Goal: Information Seeking & Learning: Learn about a topic

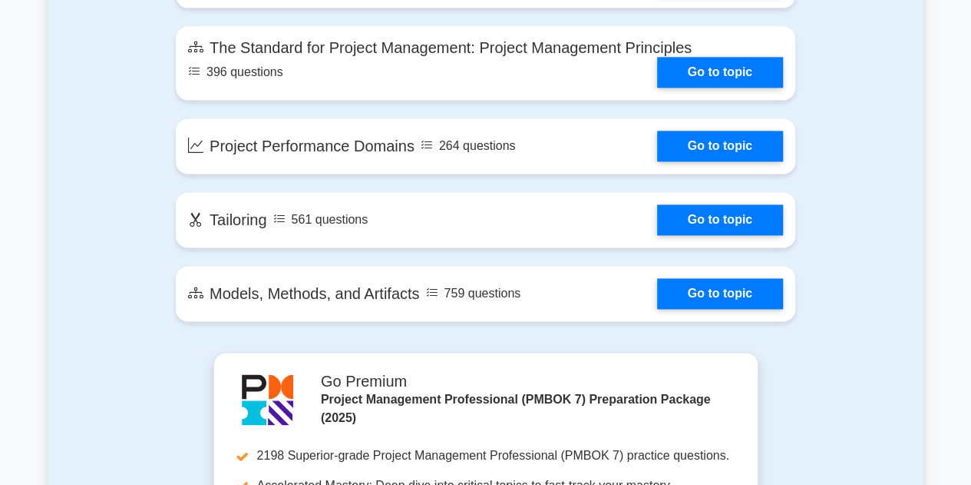
scroll to position [998, 0]
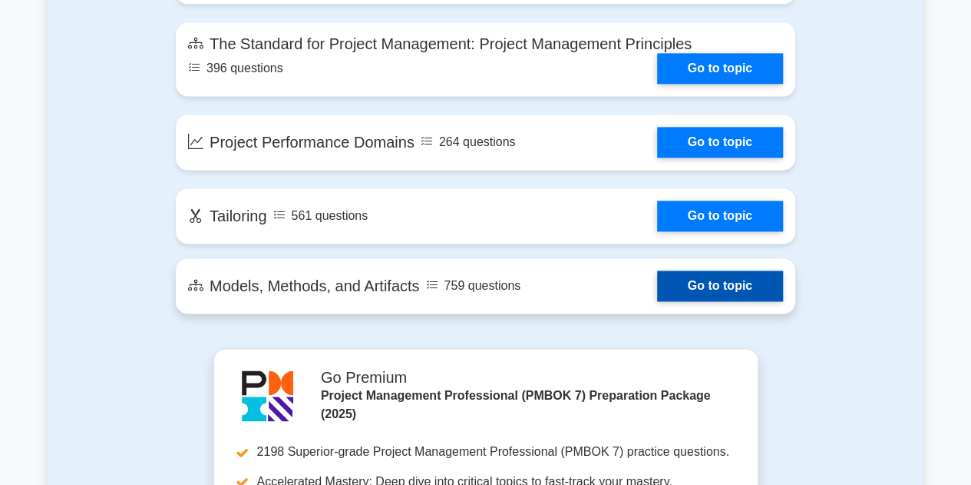
click at [736, 291] on link "Go to topic" at bounding box center [720, 285] width 126 height 31
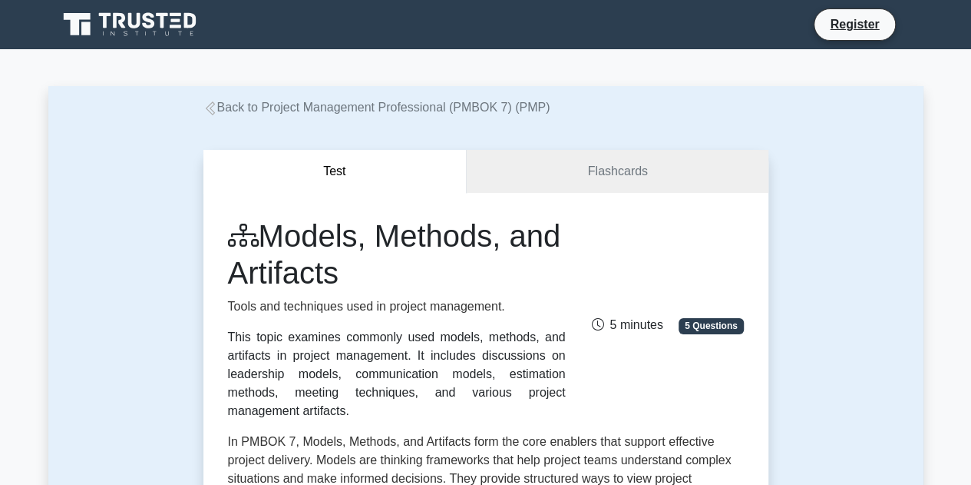
click at [352, 349] on div "This topic examines commonly used models, methods, and artifacts in project man…" at bounding box center [397, 374] width 338 height 92
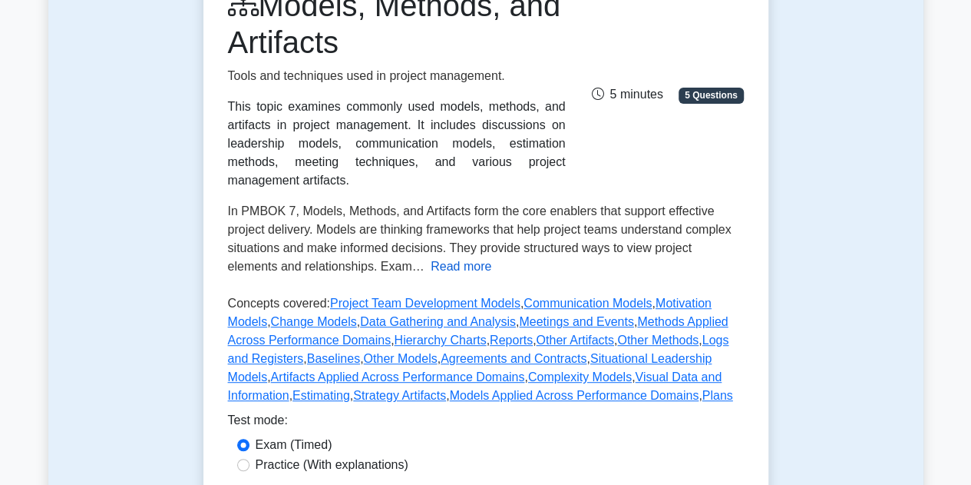
click at [431, 257] on button "Read more" at bounding box center [461, 266] width 61 height 18
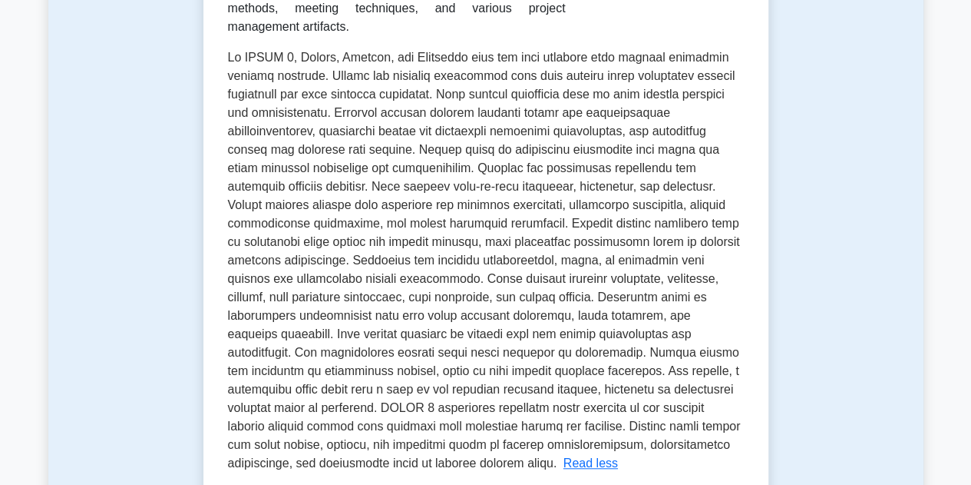
scroll to position [0, 0]
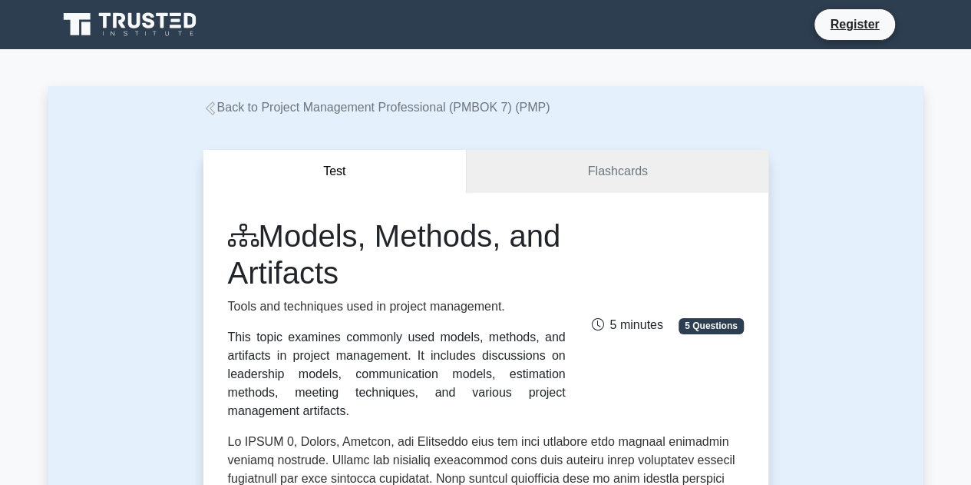
click at [574, 184] on link "Flashcards" at bounding box center [617, 172] width 301 height 44
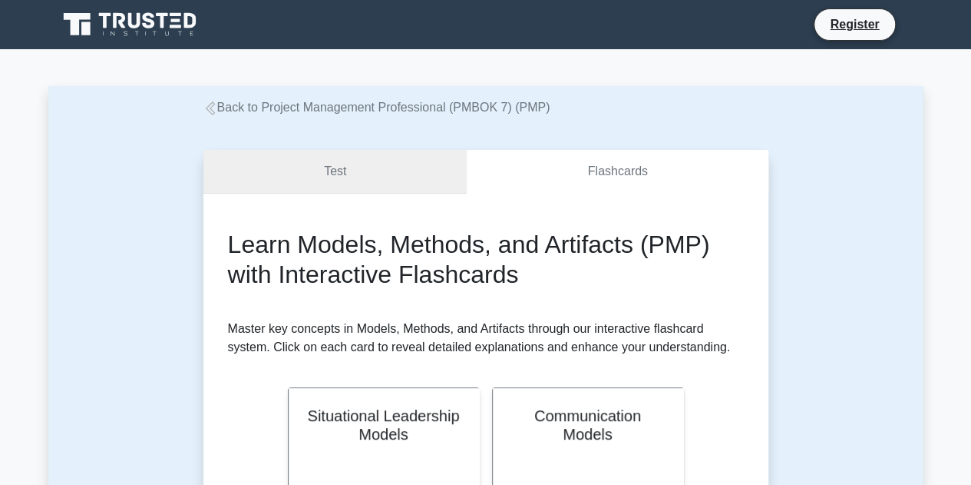
click at [376, 177] on link "Test" at bounding box center [335, 172] width 264 height 44
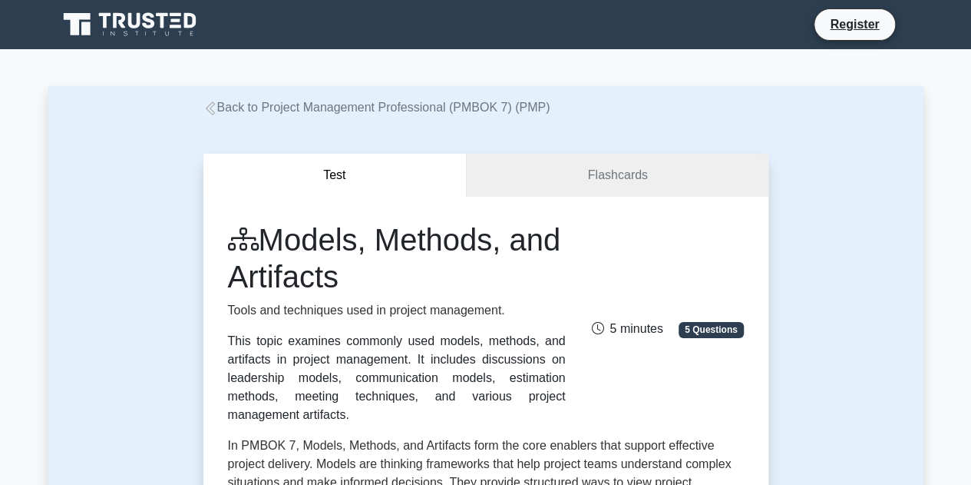
scroll to position [384, 0]
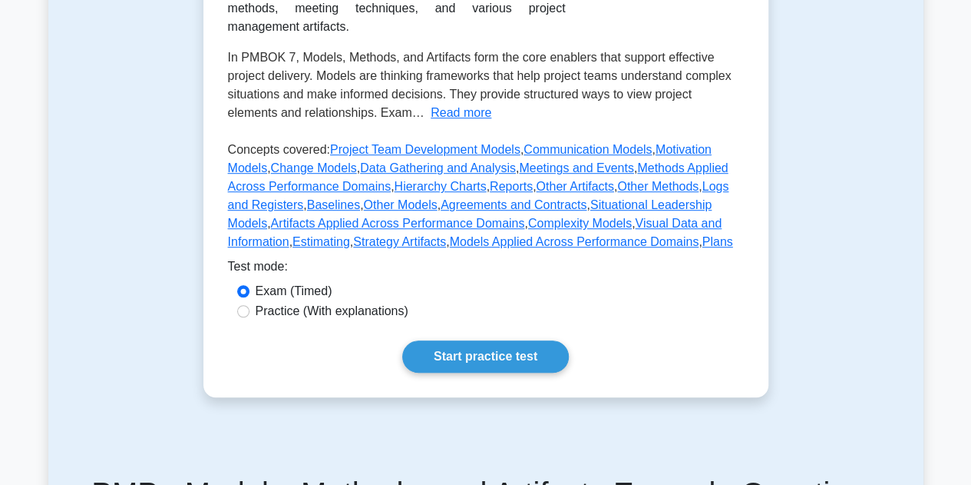
click at [345, 302] on label "Practice (With explanations)" at bounding box center [332, 311] width 153 height 18
click at [250, 305] on input "Practice (With explanations)" at bounding box center [243, 311] width 12 height 12
radio input "true"
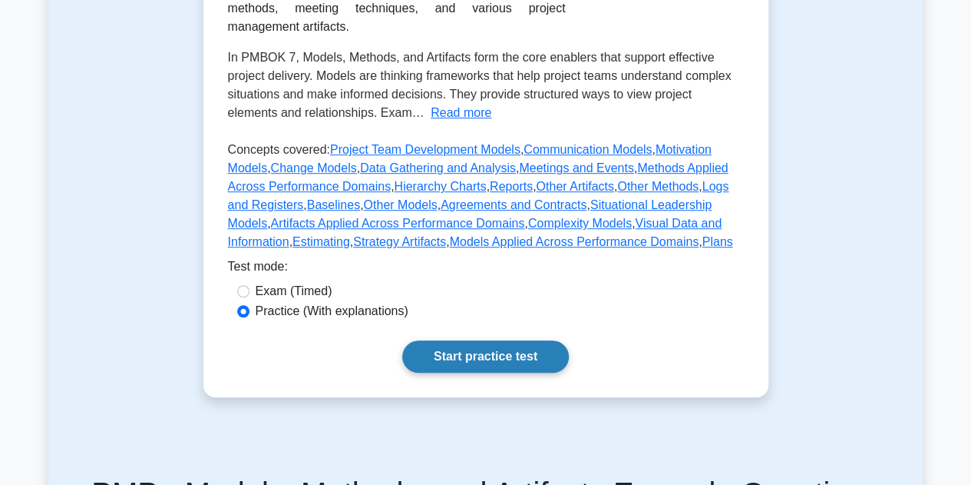
click at [459, 340] on link "Start practice test" at bounding box center [485, 356] width 167 height 32
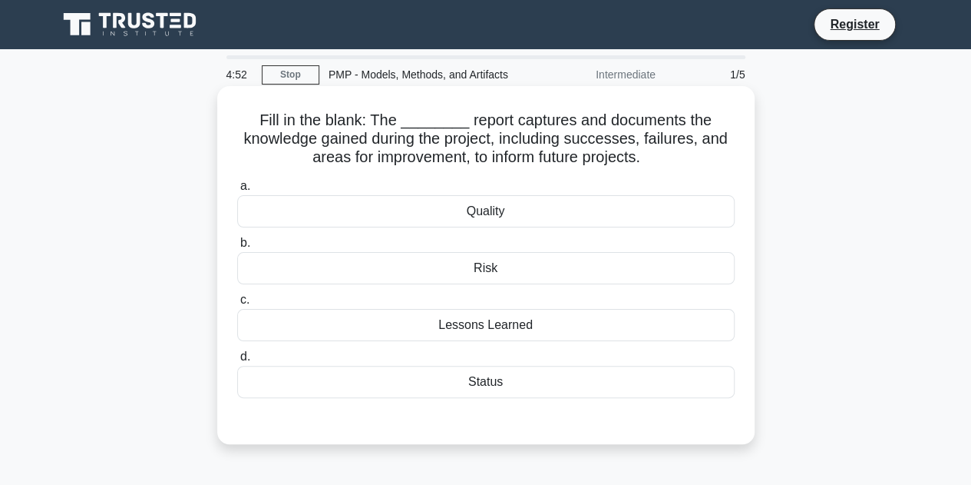
click at [506, 323] on div "Lessons Learned" at bounding box center [486, 325] width 498 height 32
click at [237, 305] on input "c. Lessons Learned" at bounding box center [237, 300] width 0 height 10
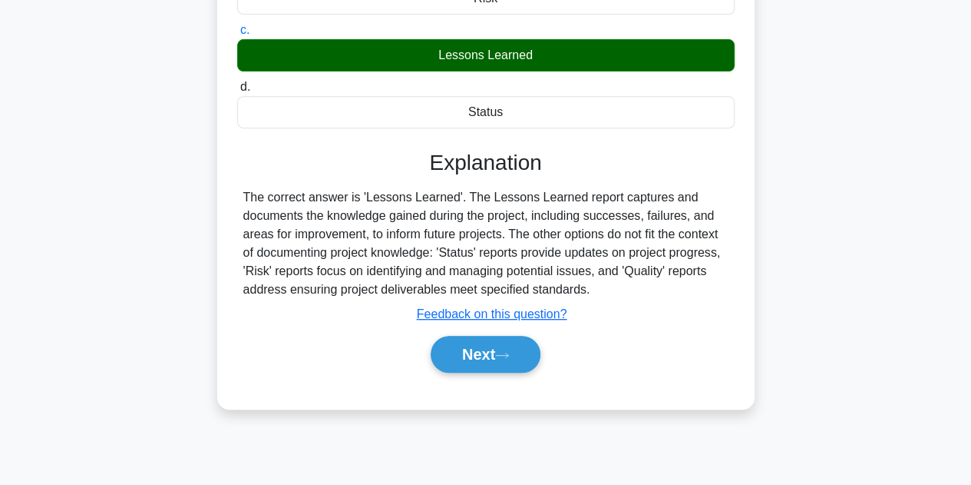
scroll to position [345, 0]
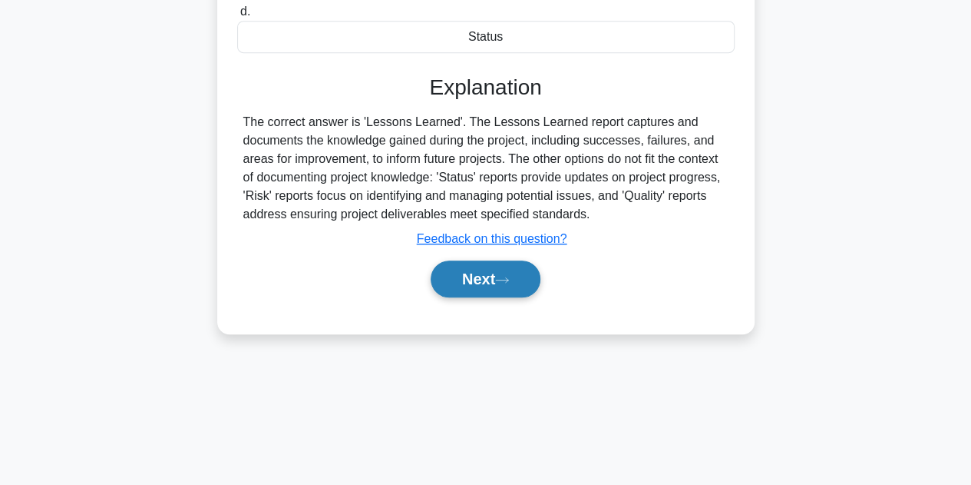
click at [455, 274] on button "Next" at bounding box center [486, 278] width 110 height 37
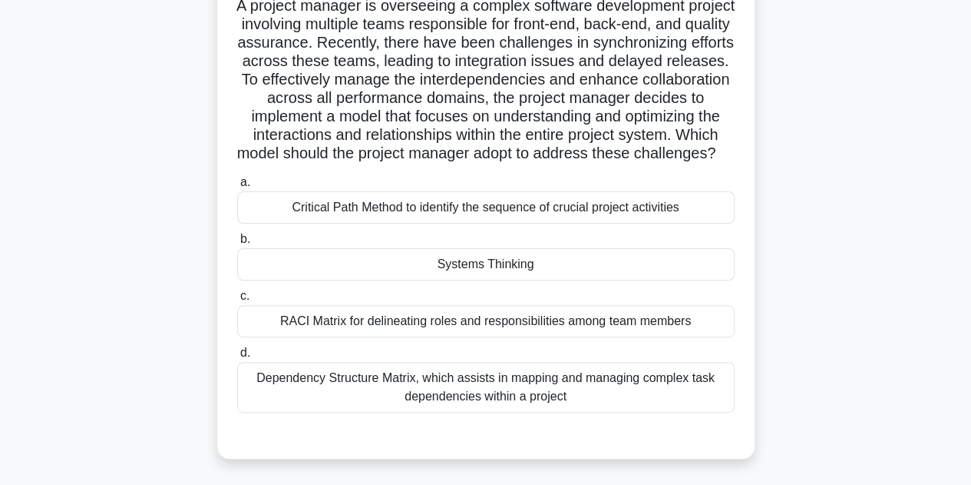
scroll to position [268, 0]
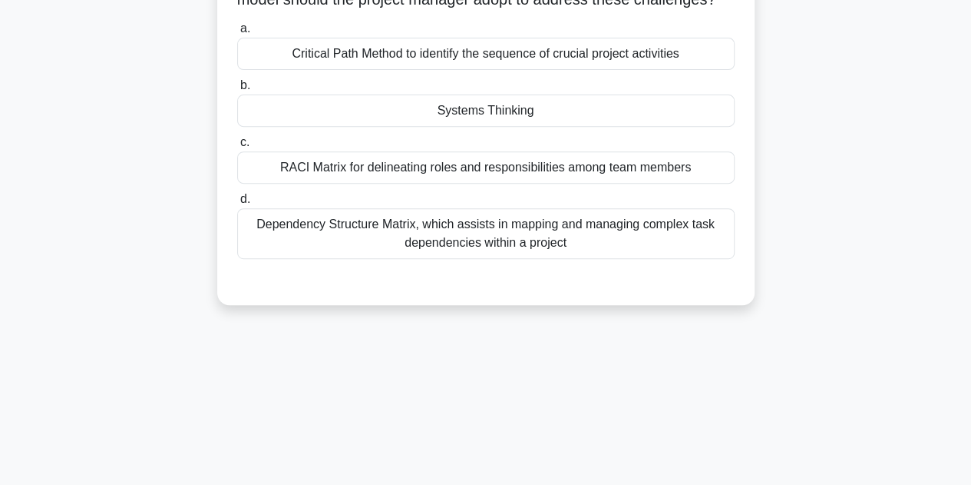
click at [561, 202] on div "a. Critical Path Method to identify the sequence of crucial project activities …" at bounding box center [486, 139] width 516 height 246
click at [366, 184] on div "RACI Matrix for delineating roles and responsibilities among team members" at bounding box center [486, 167] width 498 height 32
click at [237, 147] on input "c. RACI Matrix for delineating roles and responsibilities among team members" at bounding box center [237, 142] width 0 height 10
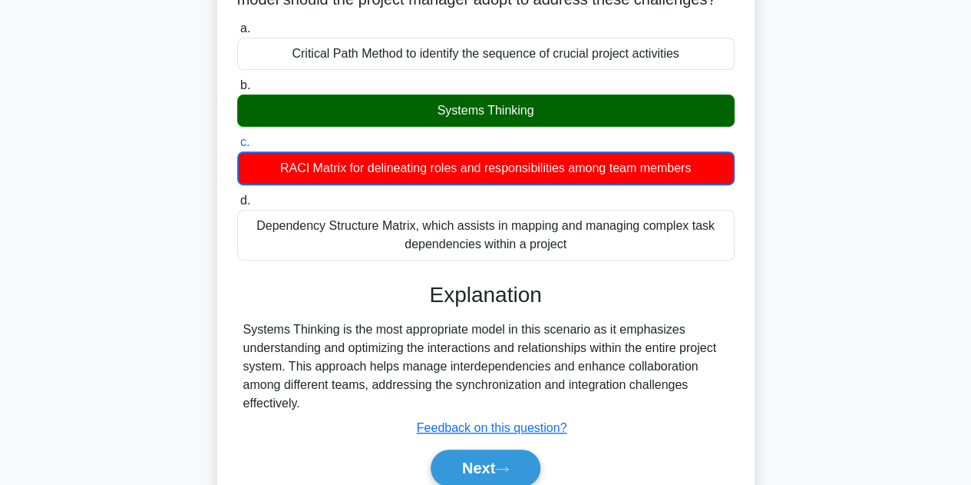
scroll to position [352, 0]
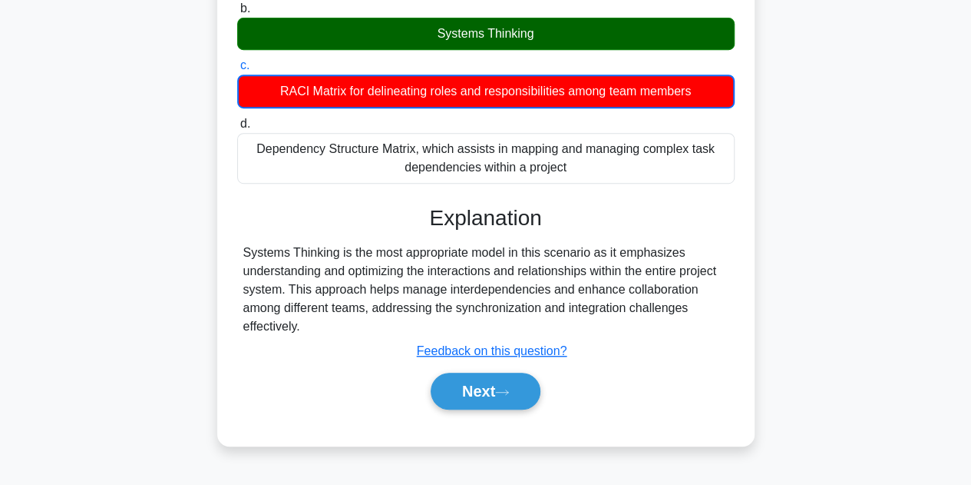
click at [514, 273] on div "Systems Thinking is the most appropriate model in this scenario as it emphasize…" at bounding box center [485, 289] width 485 height 92
click at [329, 336] on div "Systems Thinking is the most appropriate model in this scenario as it emphasize…" at bounding box center [485, 289] width 485 height 92
click at [488, 402] on button "Next" at bounding box center [486, 390] width 110 height 37
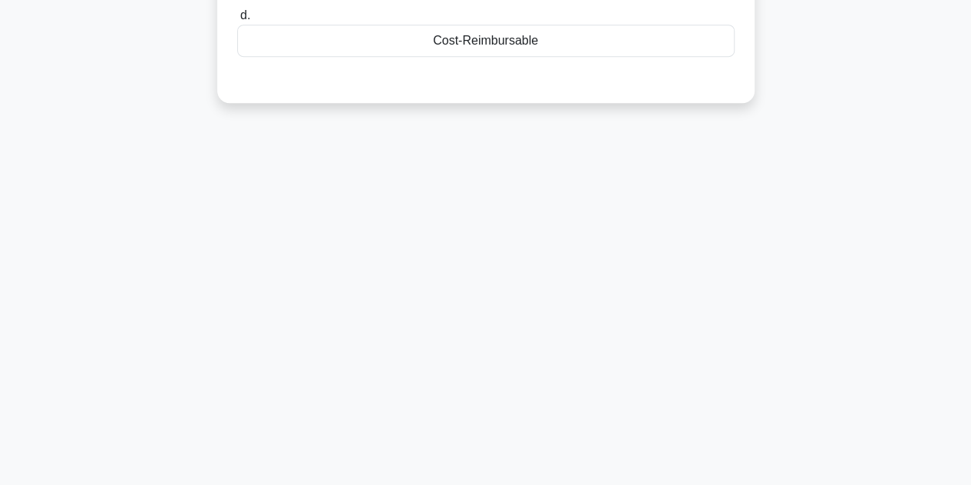
scroll to position [38, 0]
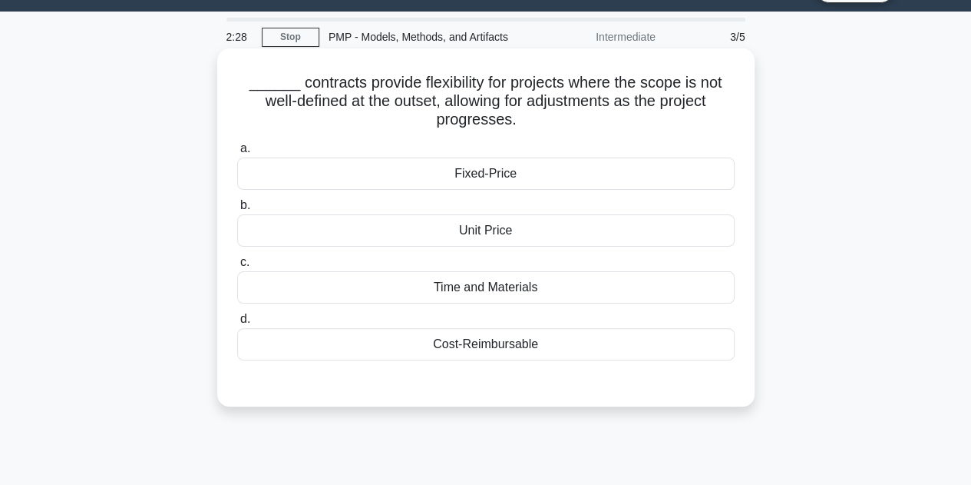
click at [481, 293] on div "Time and Materials" at bounding box center [486, 287] width 498 height 32
click at [237, 267] on input "c. Time and Materials" at bounding box center [237, 262] width 0 height 10
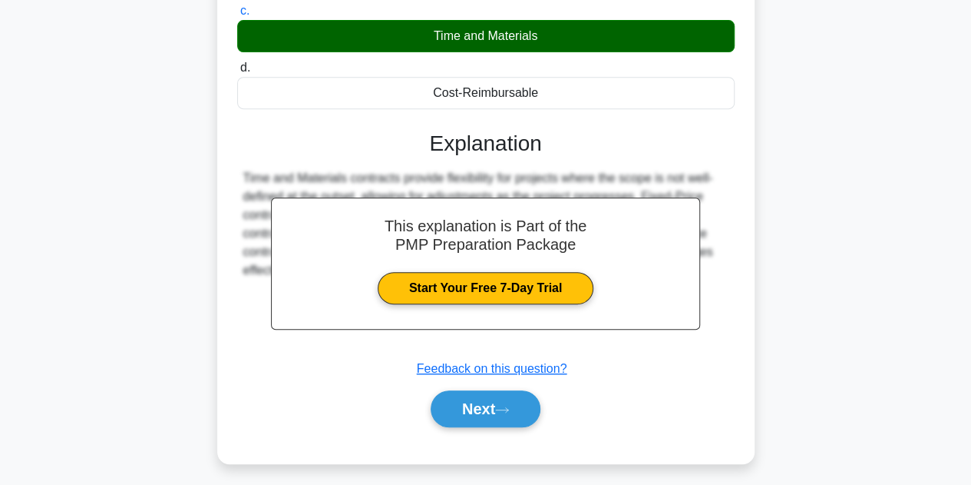
scroll to position [345, 0]
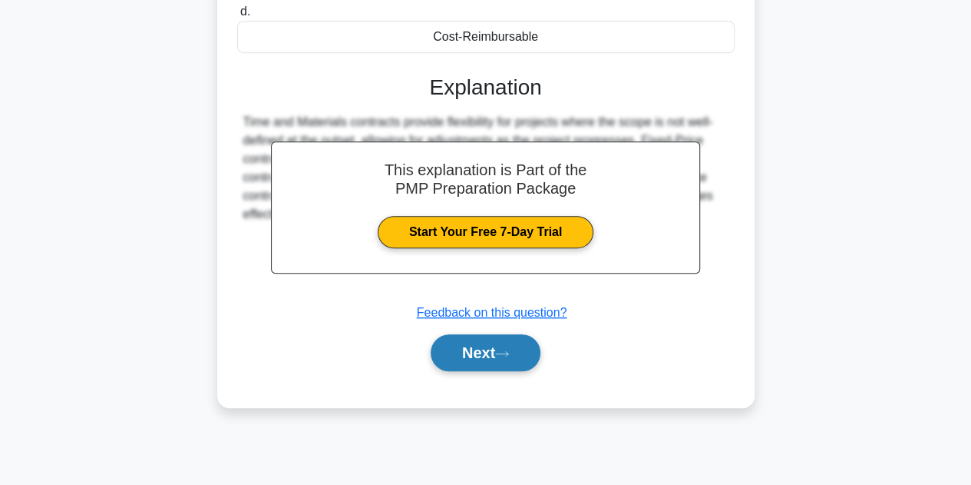
click at [477, 345] on button "Next" at bounding box center [486, 352] width 110 height 37
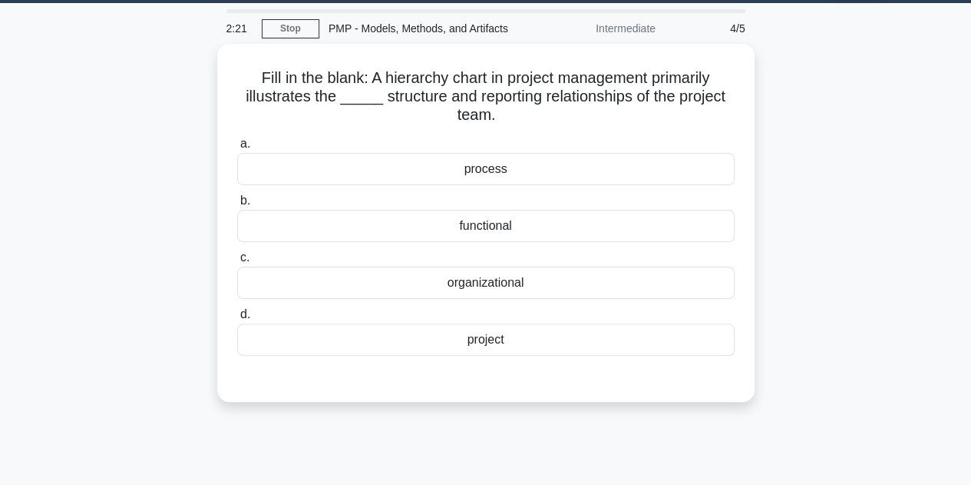
scroll to position [38, 0]
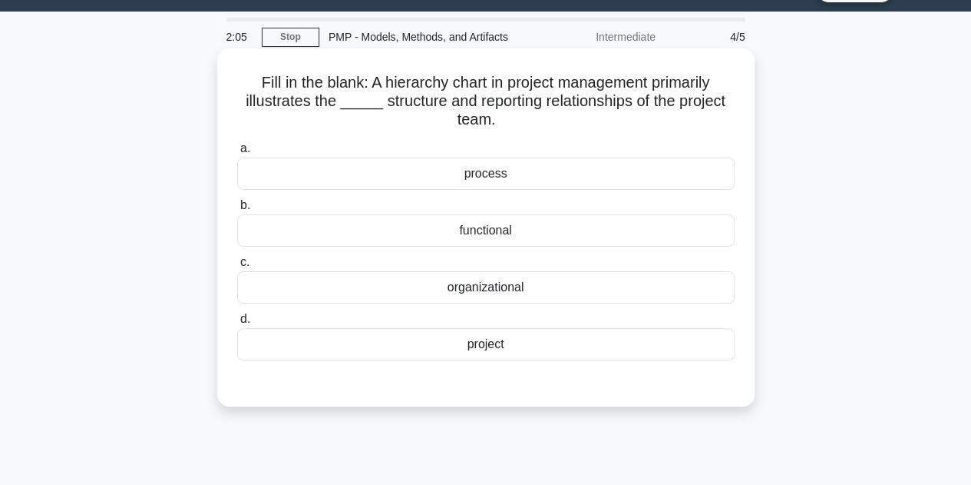
click at [527, 278] on div "organizational" at bounding box center [486, 287] width 498 height 32
click at [237, 267] on input "c. organizational" at bounding box center [237, 262] width 0 height 10
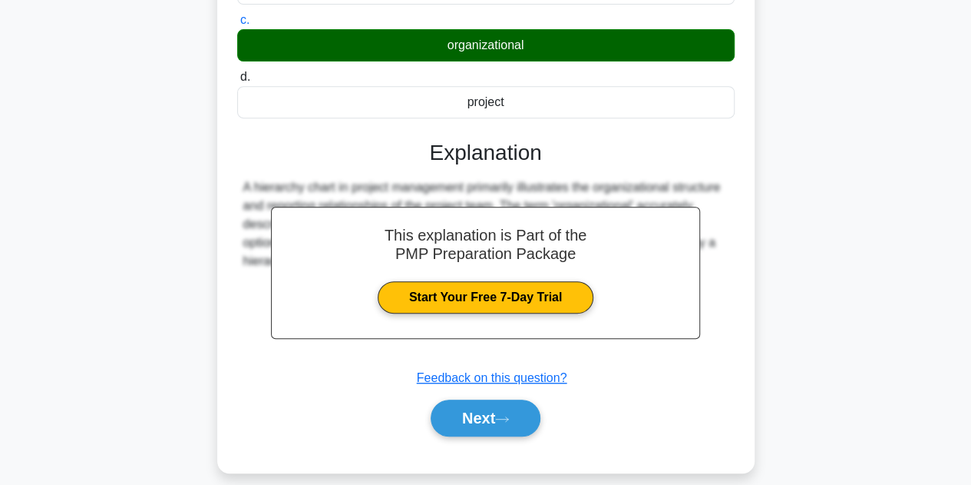
scroll to position [345, 0]
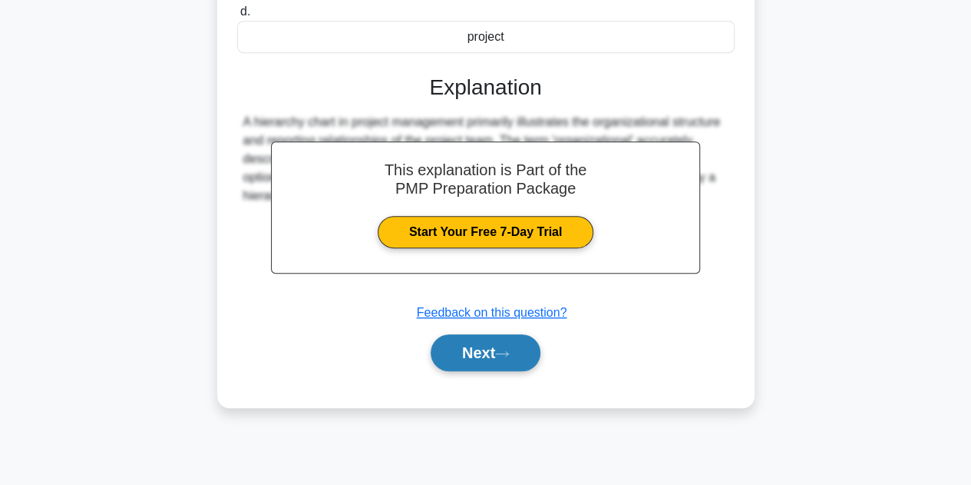
click at [499, 354] on button "Next" at bounding box center [486, 352] width 110 height 37
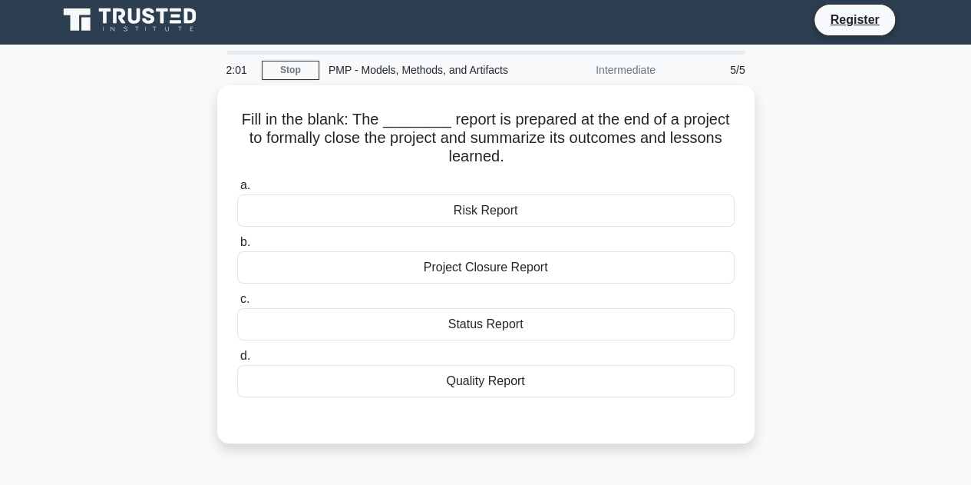
scroll to position [0, 0]
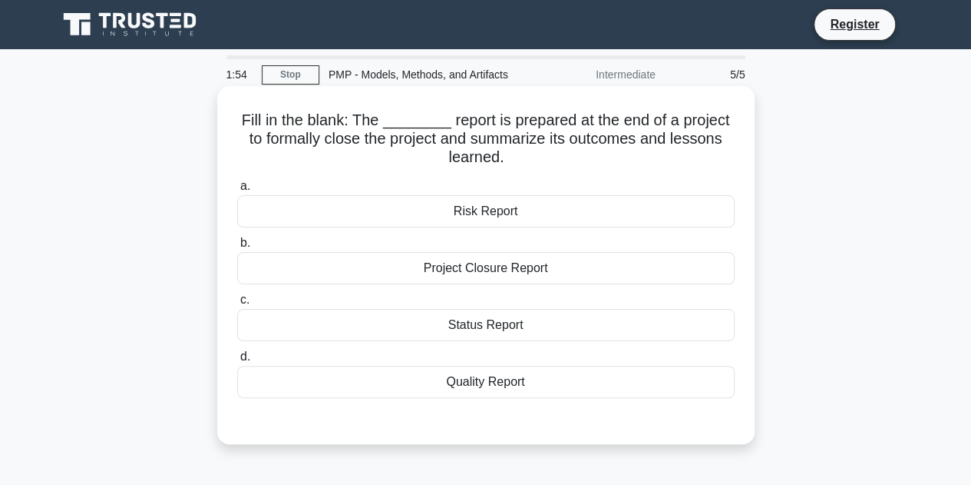
click at [510, 268] on div "Project Closure Report" at bounding box center [486, 268] width 498 height 32
click at [237, 248] on input "b. Project Closure Report" at bounding box center [237, 243] width 0 height 10
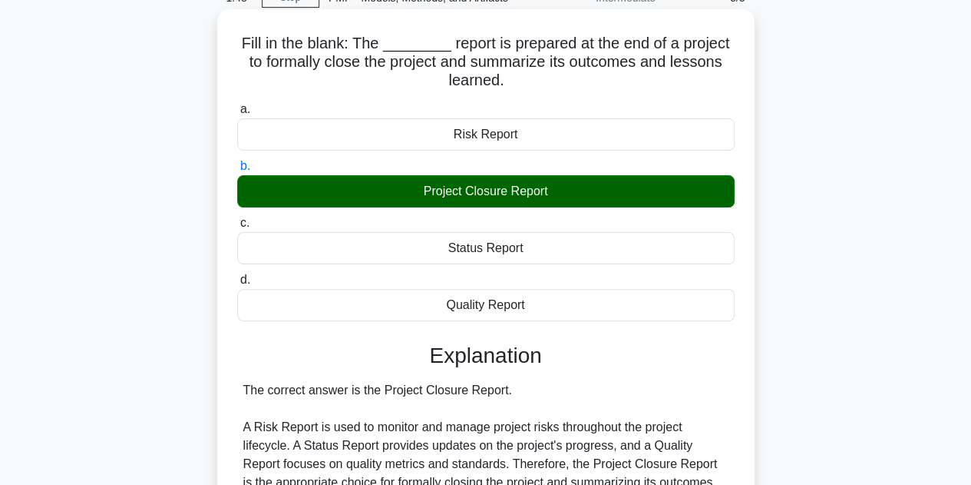
scroll to position [307, 0]
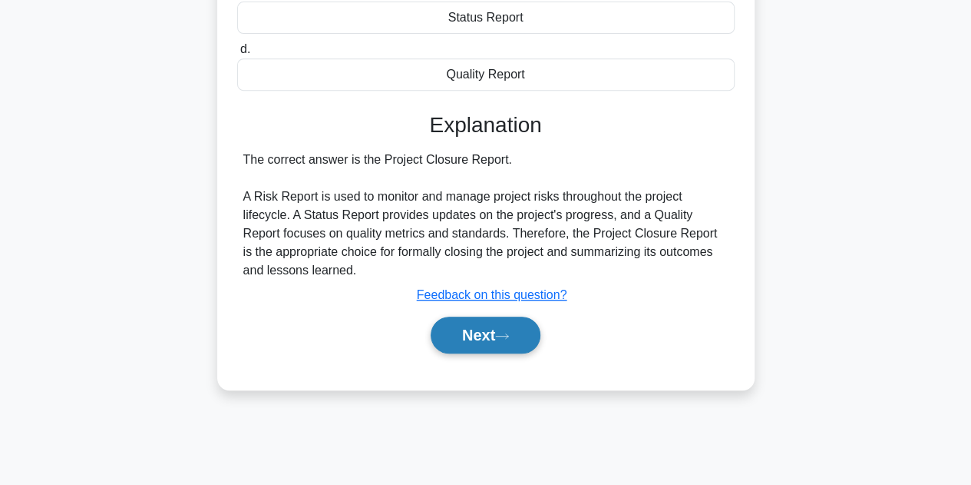
click at [514, 322] on button "Next" at bounding box center [486, 334] width 110 height 37
